Goal: Find specific page/section

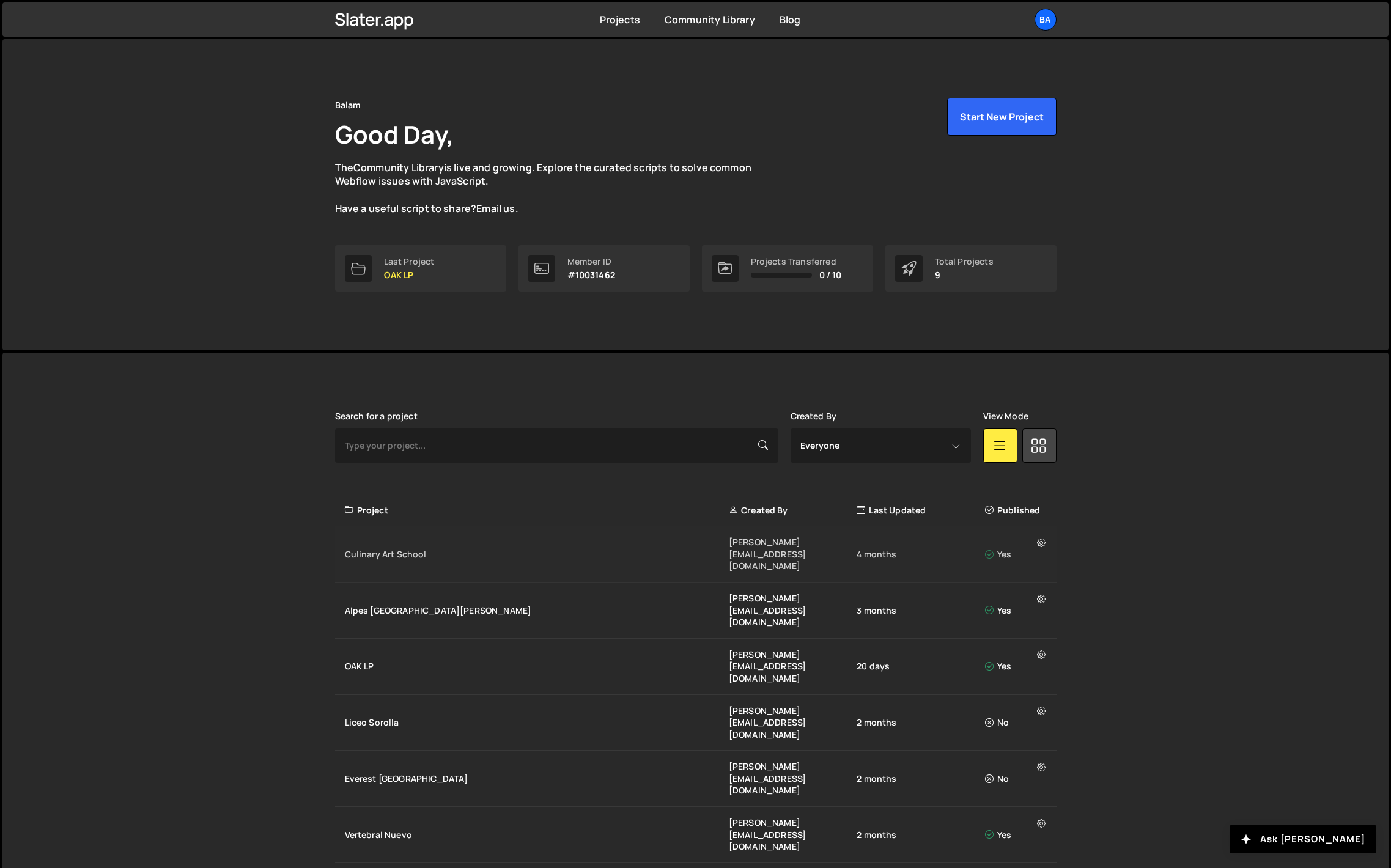
click at [386, 549] on div "Culinary Art School" at bounding box center [537, 555] width 384 height 12
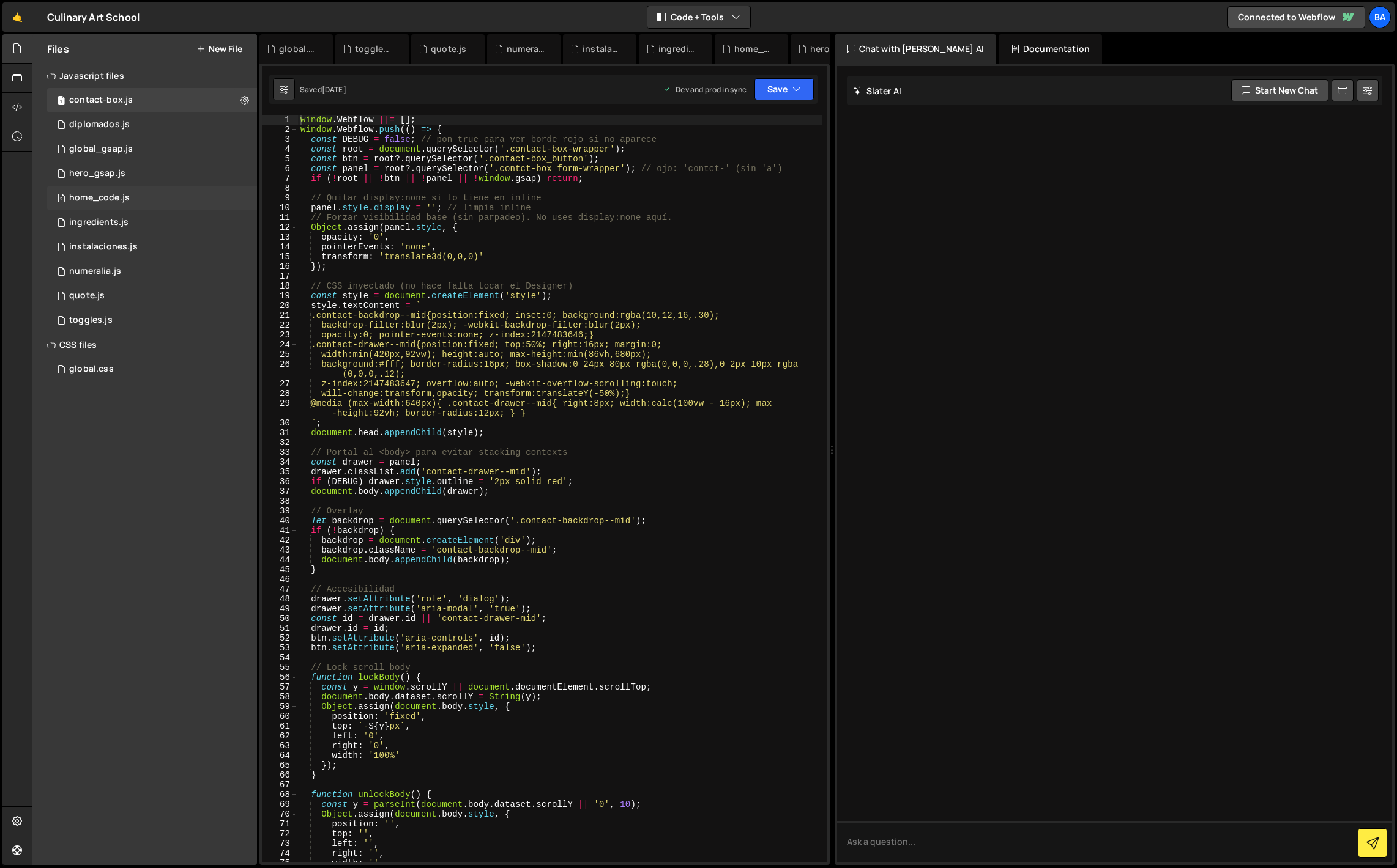
click at [181, 198] on div "2 home_code.js 0" at bounding box center [151, 198] width 210 height 24
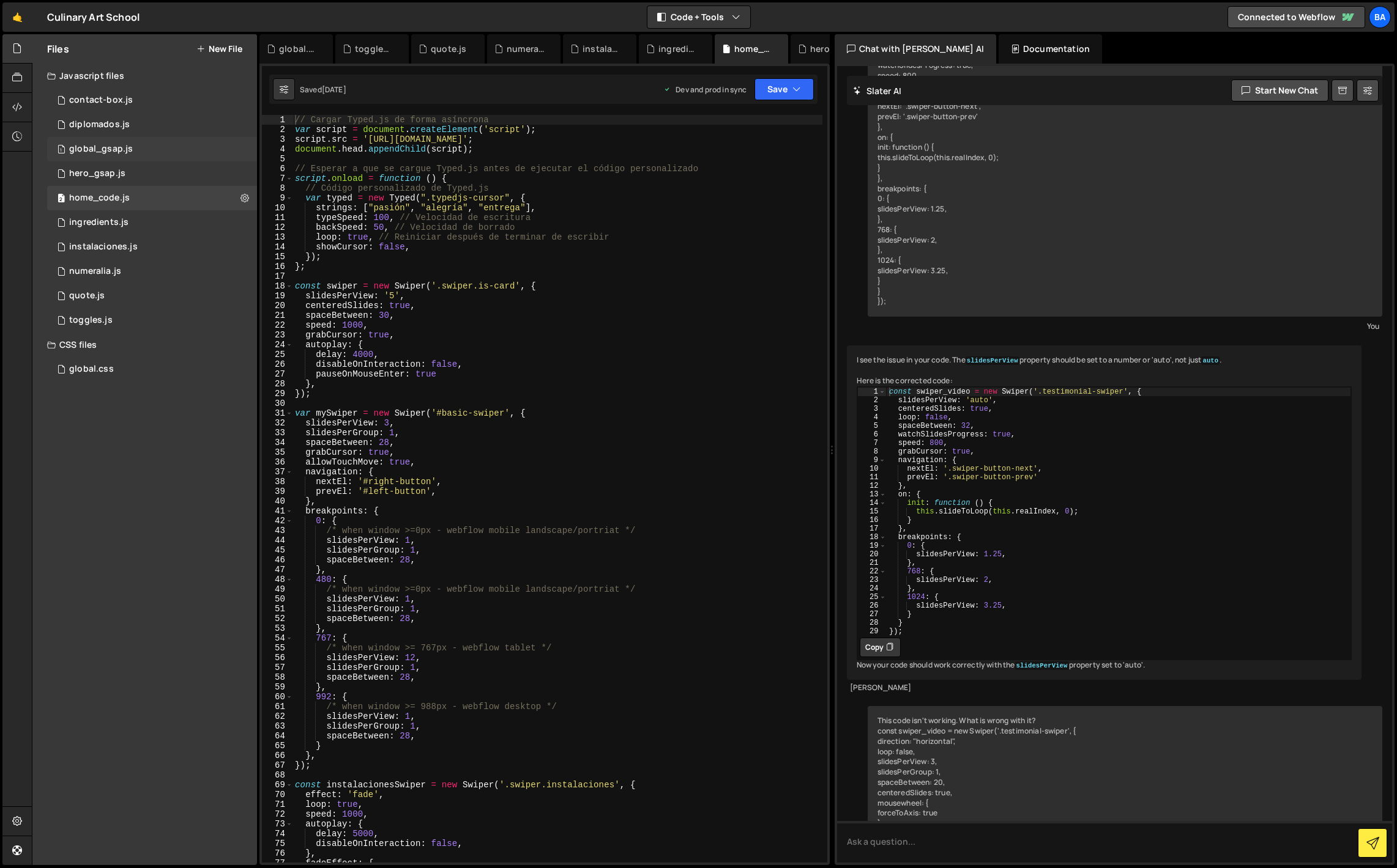
click at [148, 145] on div "1 global_gsap.js 0" at bounding box center [151, 149] width 210 height 24
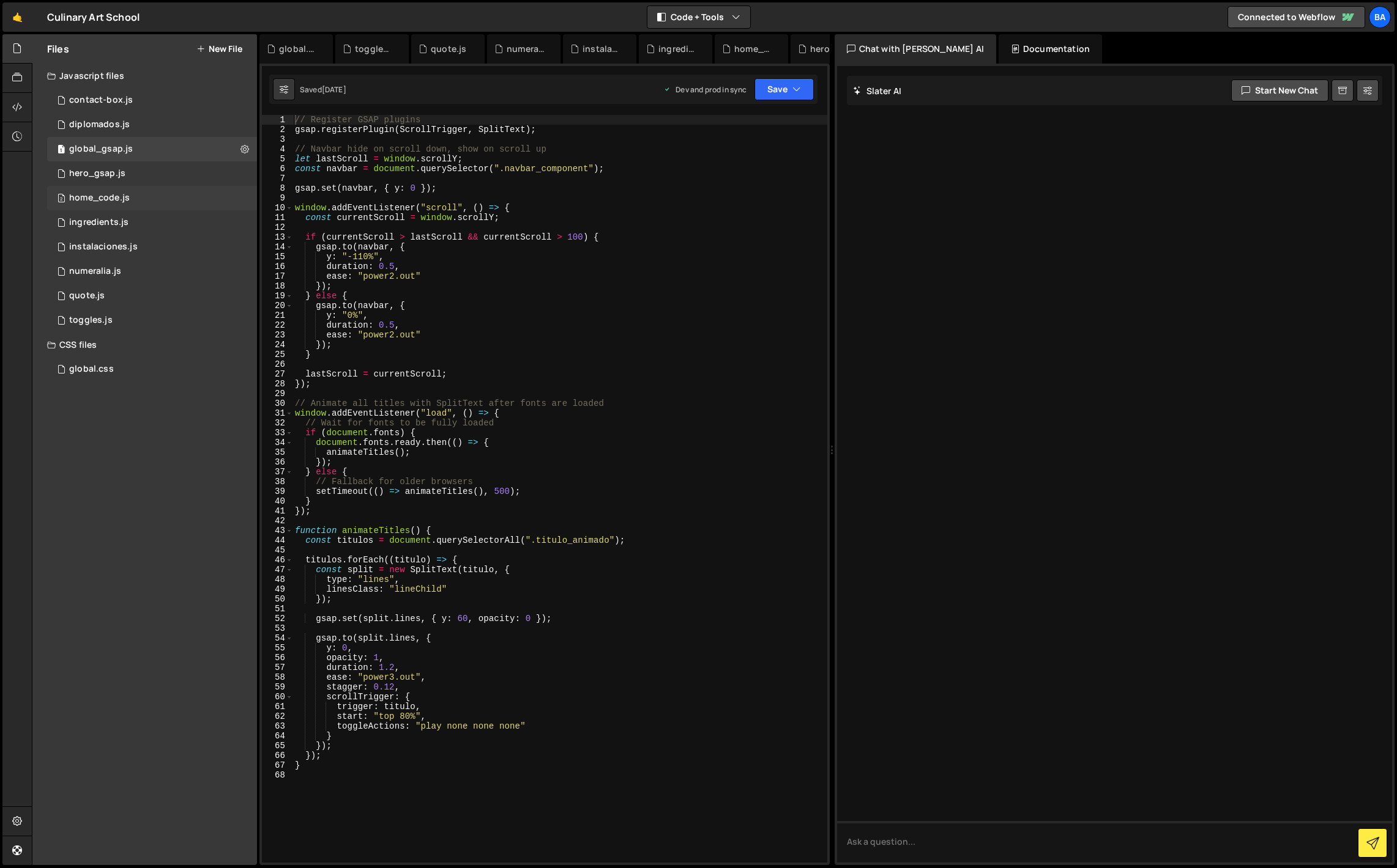
click at [156, 204] on div "2 home_code.js 0" at bounding box center [151, 198] width 210 height 24
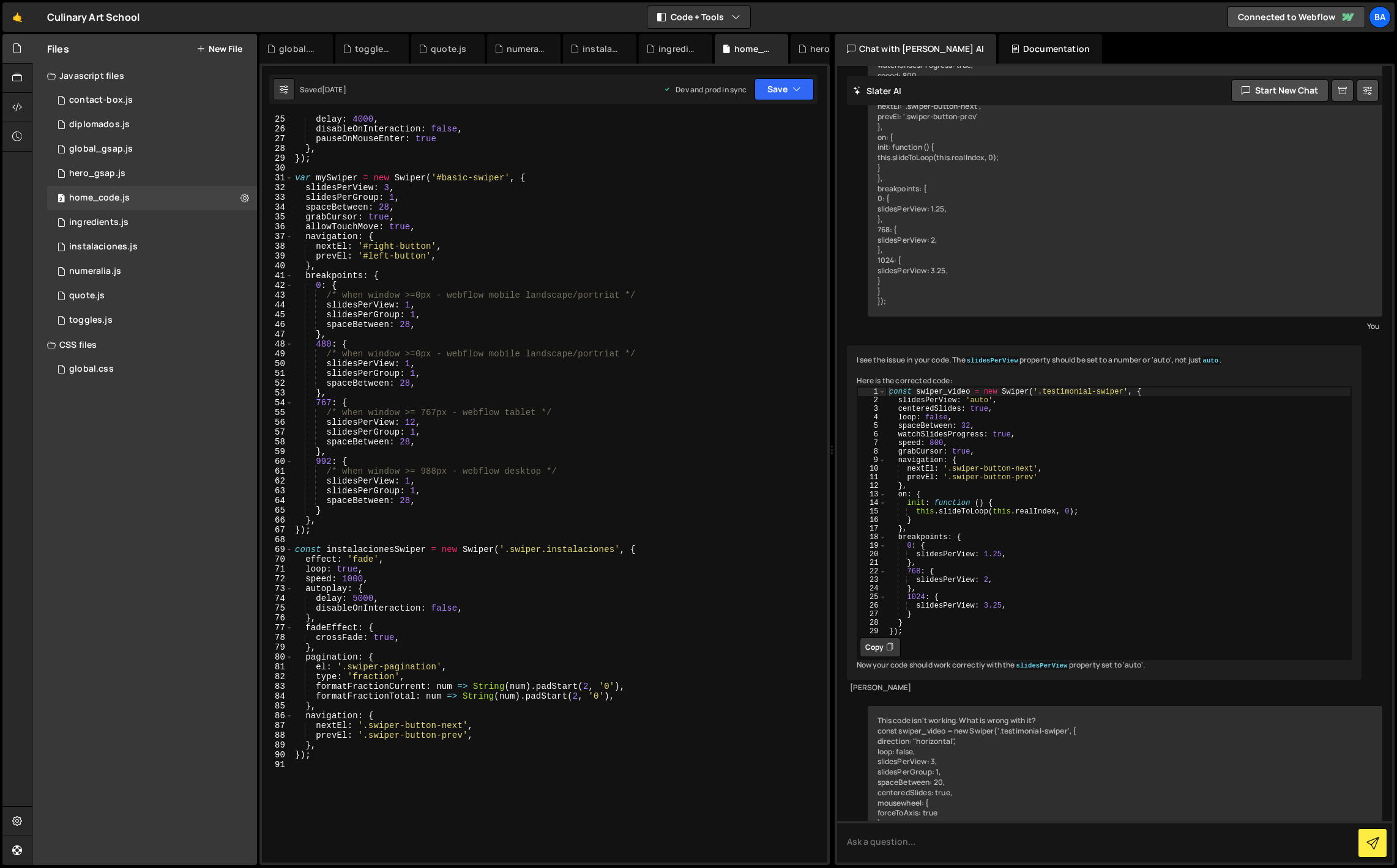
scroll to position [206, 0]
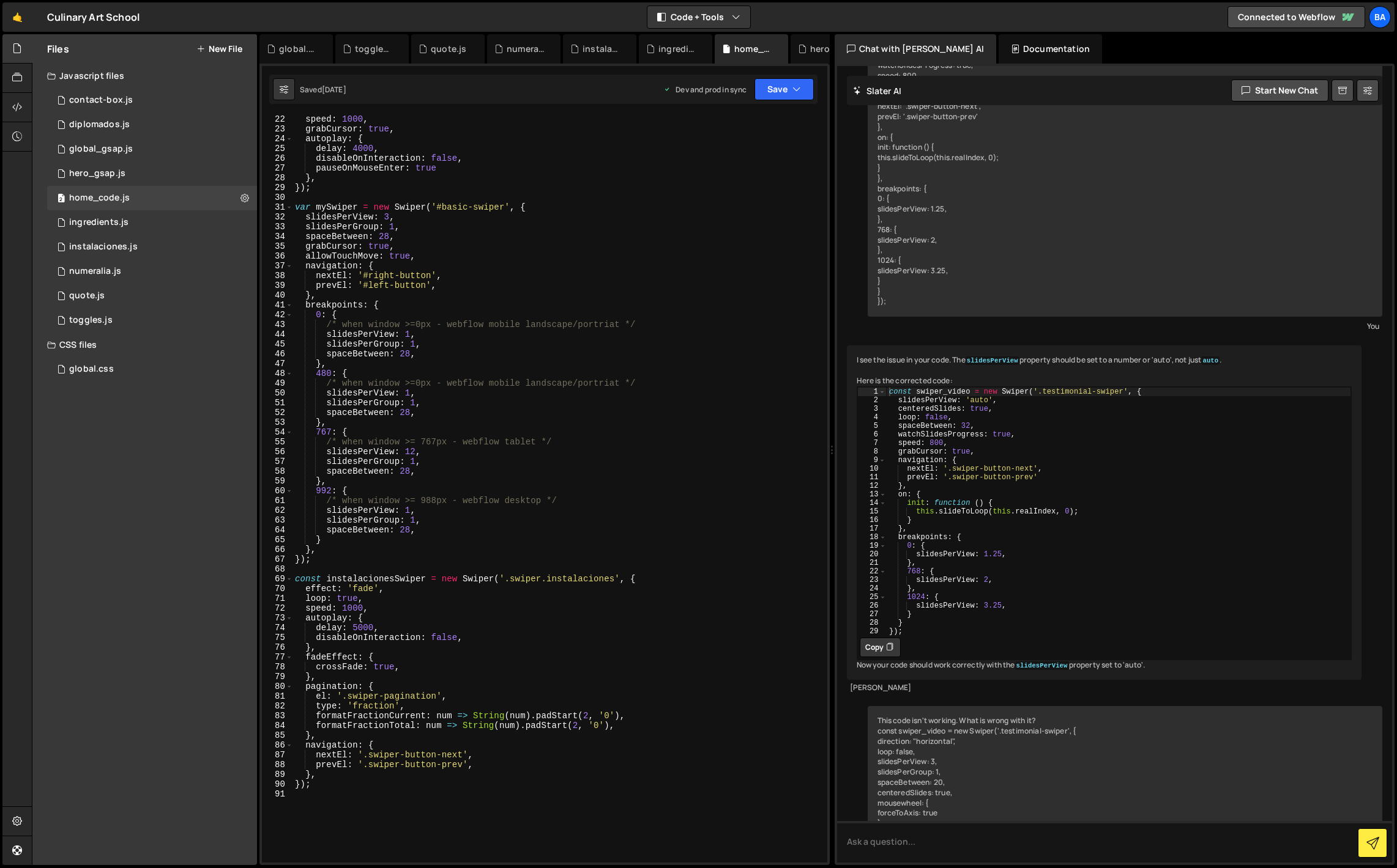
click at [210, 493] on div "Files New File Javascript files 1 contact-box.js 0 1 diplomados.js 0 1 global_g…" at bounding box center [145, 450] width 225 height 831
